Goal: Find specific page/section: Find specific page/section

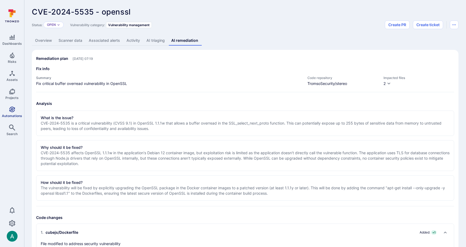
click at [10, 114] on span "Automations" at bounding box center [12, 116] width 20 height 4
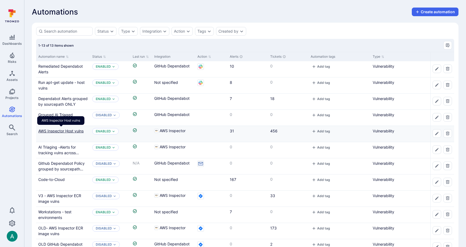
click at [64, 130] on link "AWS Inspector Host vulns" at bounding box center [60, 131] width 45 height 5
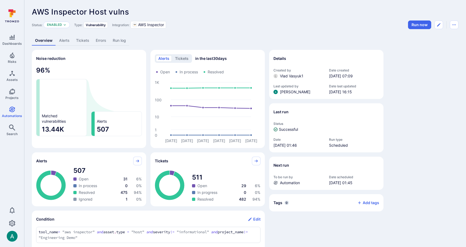
click at [67, 42] on link "Alerts" at bounding box center [64, 41] width 17 height 10
